Goal: Find contact information: Find contact information

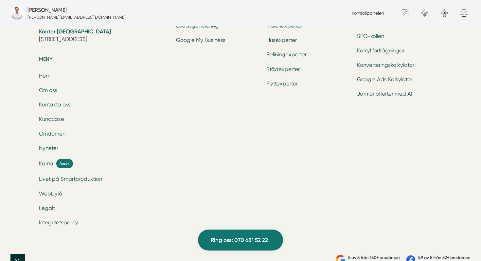
scroll to position [2225, 0]
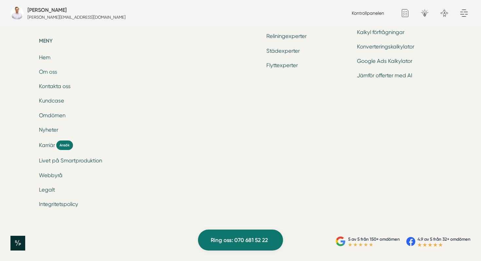
click at [48, 72] on link "Om oss" at bounding box center [48, 72] width 18 height 6
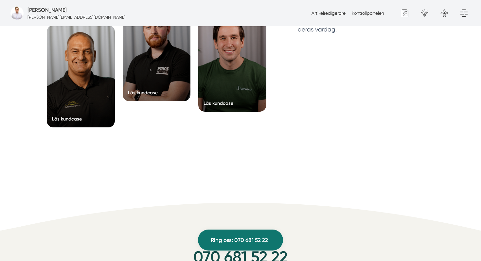
scroll to position [1774, 0]
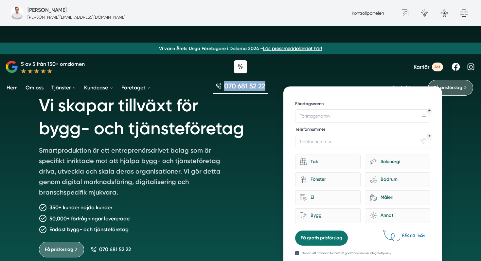
drag, startPoint x: 270, startPoint y: 87, endPoint x: 222, endPoint y: 87, distance: 48.7
click at [222, 87] on div "070 681 52 22" at bounding box center [240, 88] width 481 height 22
copy span "070 681 52 22"
